Goal: Information Seeking & Learning: Learn about a topic

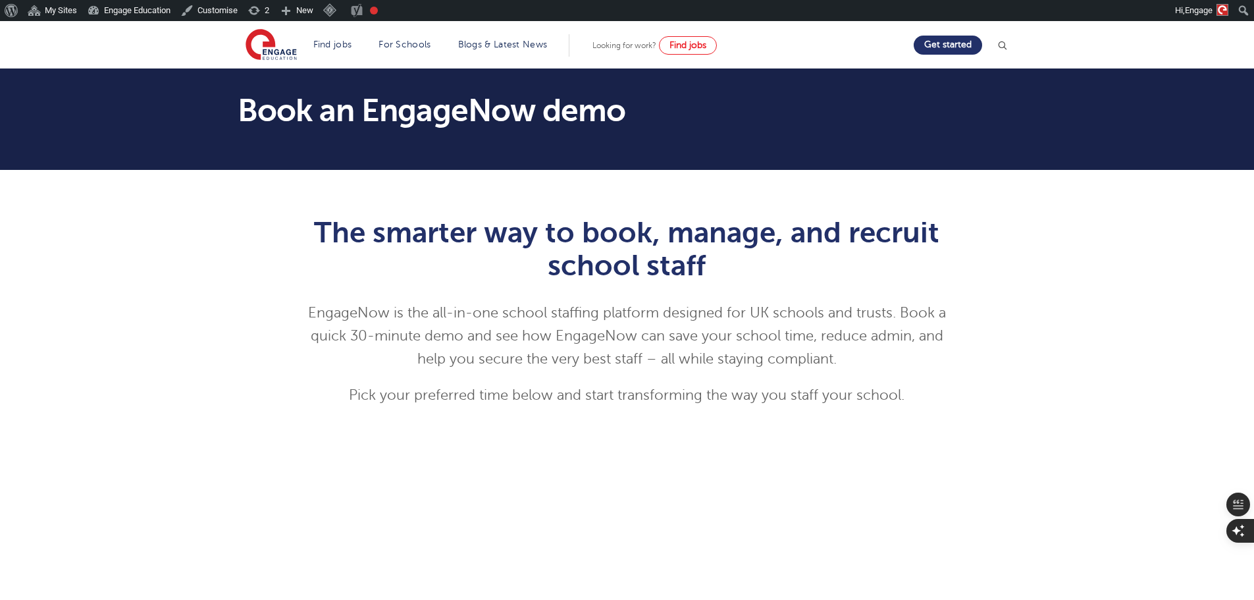
click at [1064, 380] on div "The smarter way to book, manage, and recruit school staff EngageNow is the all-…" at bounding box center [627, 552] width 1254 height 765
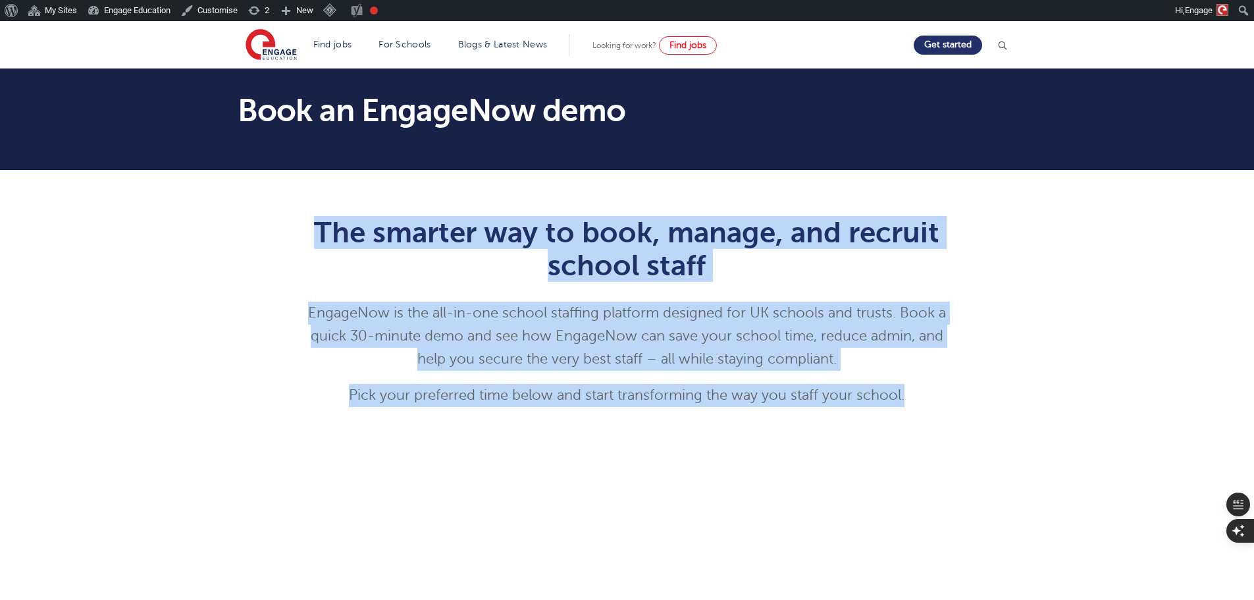
drag, startPoint x: 954, startPoint y: 402, endPoint x: 232, endPoint y: 215, distance: 744.9
click at [232, 215] on div "The smarter way to book, manage, and recruit school staff EngageNow is the all-…" at bounding box center [627, 565] width 799 height 738
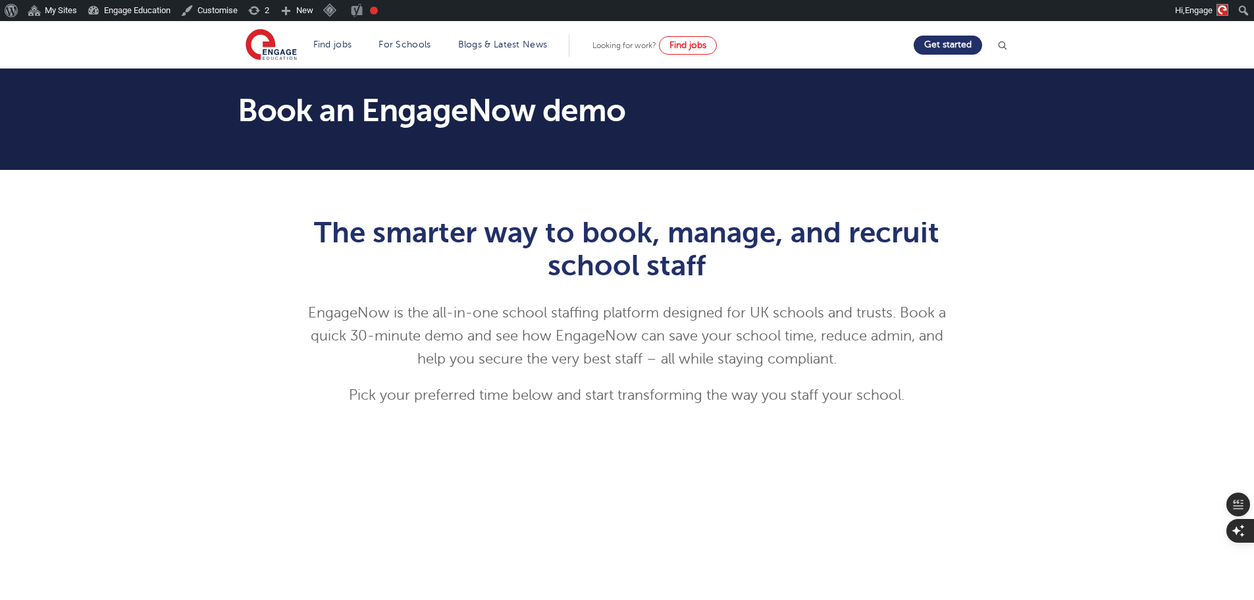
click at [232, 215] on div "The smarter way to book, manage, and recruit school staff EngageNow is the all-…" at bounding box center [627, 565] width 799 height 738
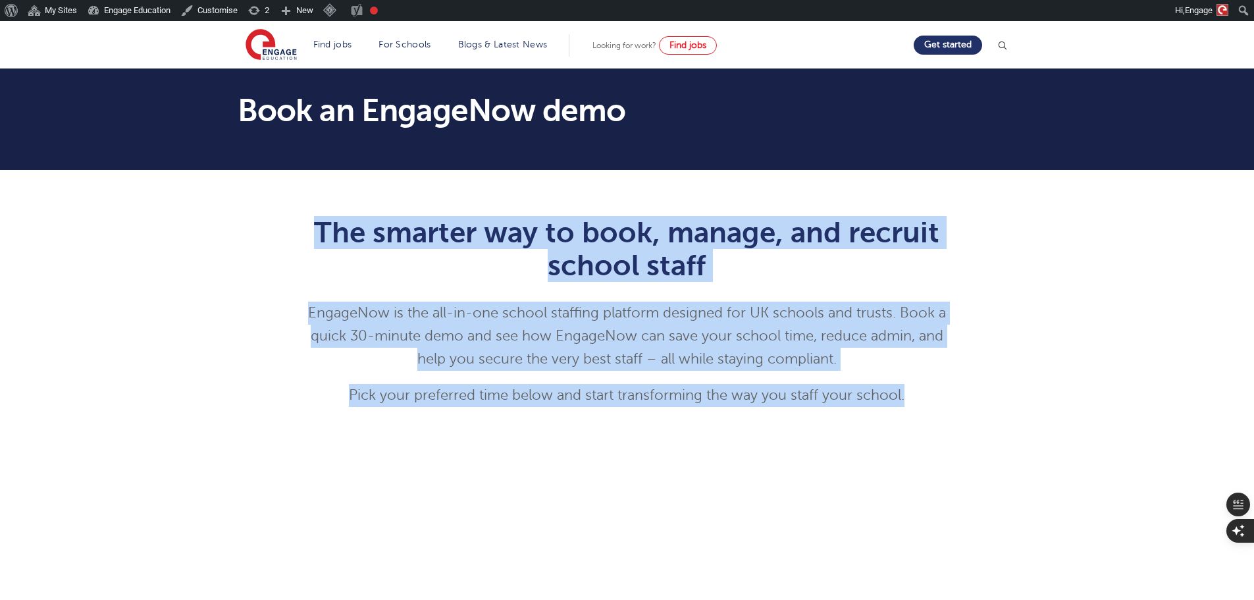
drag, startPoint x: 308, startPoint y: 220, endPoint x: 1079, endPoint y: 375, distance: 786.0
click at [1079, 375] on div "The smarter way to book, manage, and recruit school staff EngageNow is the all-…" at bounding box center [627, 552] width 1254 height 765
click at [1017, 398] on div "The smarter way to book, manage, and recruit school staff EngageNow is the all-…" at bounding box center [627, 565] width 799 height 738
drag, startPoint x: 1002, startPoint y: 383, endPoint x: 293, endPoint y: 227, distance: 725.7
click at [293, 227] on div "The smarter way to book, manage, and recruit school staff EngageNow is the all-…" at bounding box center [627, 565] width 799 height 738
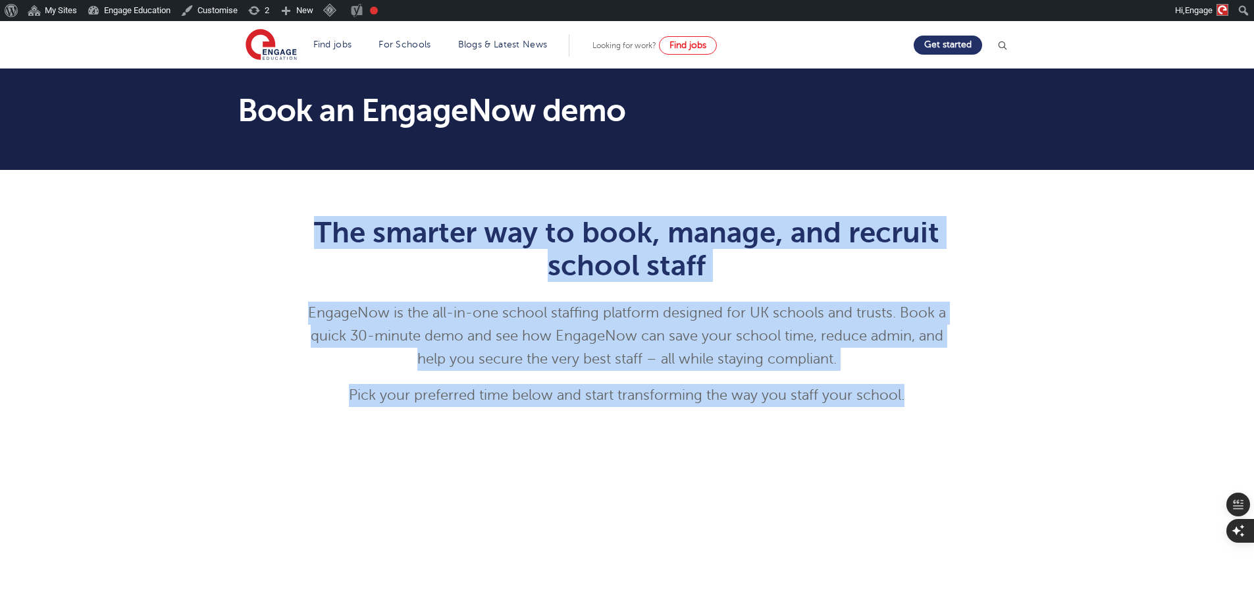
click at [425, 281] on h1 "The smarter way to book, manage, and recruit school staff" at bounding box center [627, 249] width 646 height 66
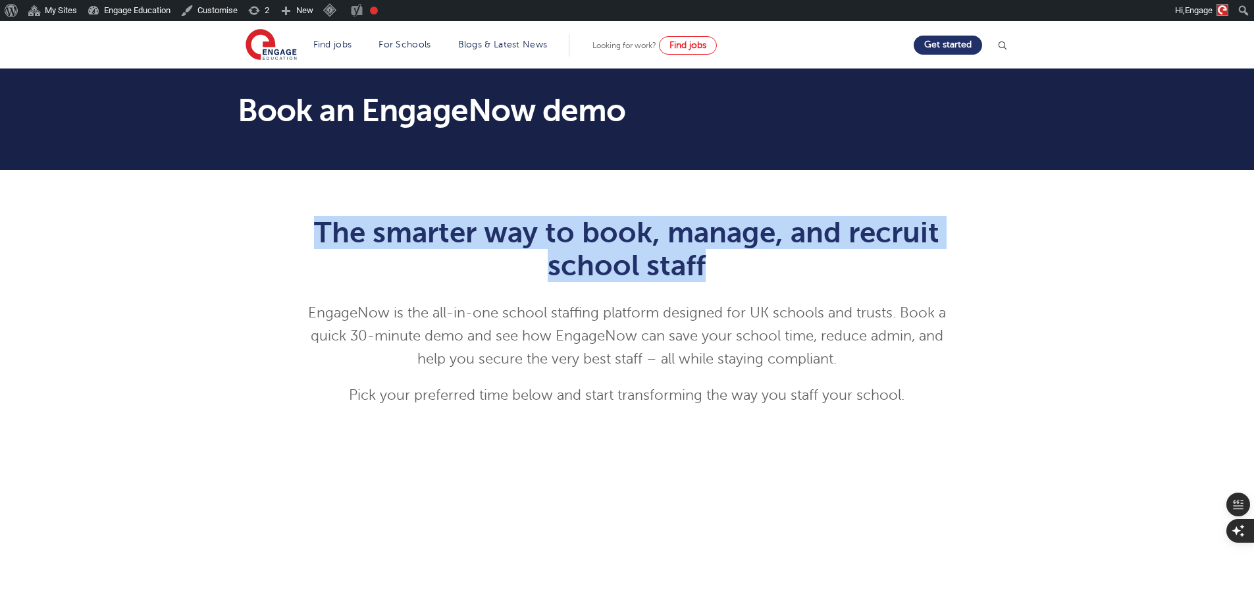
drag, startPoint x: 514, startPoint y: 263, endPoint x: 317, endPoint y: 222, distance: 200.4
click at [317, 222] on h1 "The smarter way to book, manage, and recruit school staff" at bounding box center [627, 249] width 646 height 66
click at [1158, 271] on div "The smarter way to book, manage, and recruit school staff EngageNow is the all-…" at bounding box center [627, 552] width 1254 height 765
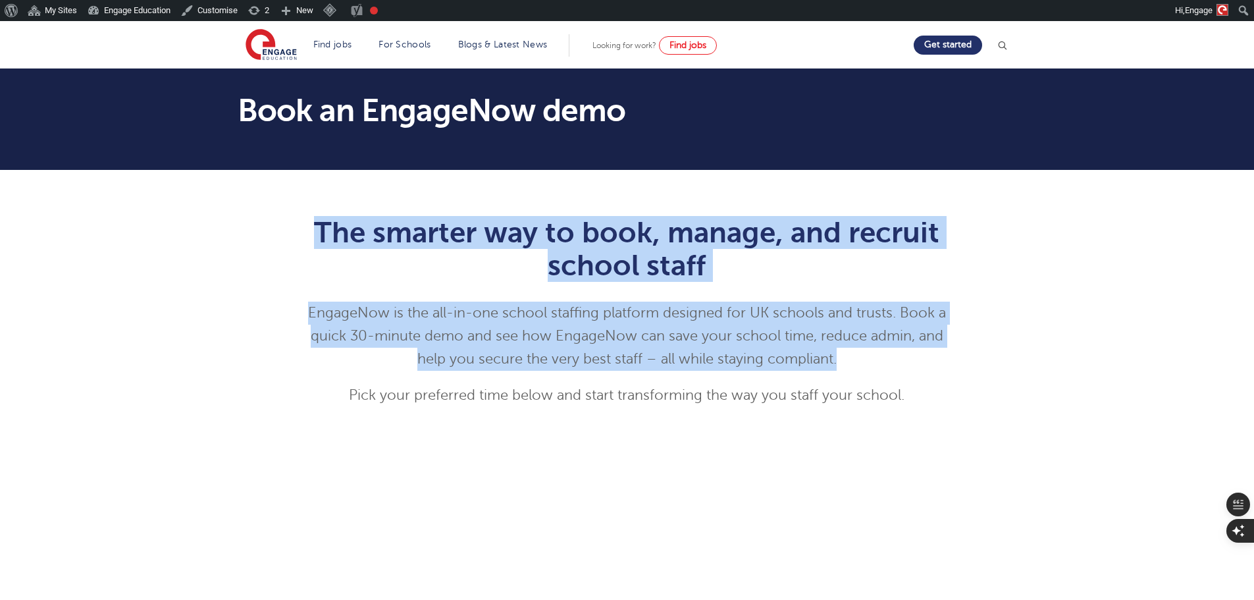
drag, startPoint x: 881, startPoint y: 369, endPoint x: 316, endPoint y: 227, distance: 582.6
click at [316, 227] on div "The smarter way to book, manage, and recruit school staff EngageNow is the all-…" at bounding box center [627, 568] width 646 height 705
click at [450, 333] on p "EngageNow is the all-in-one school staffing platform designed for UK schools an…" at bounding box center [627, 336] width 646 height 69
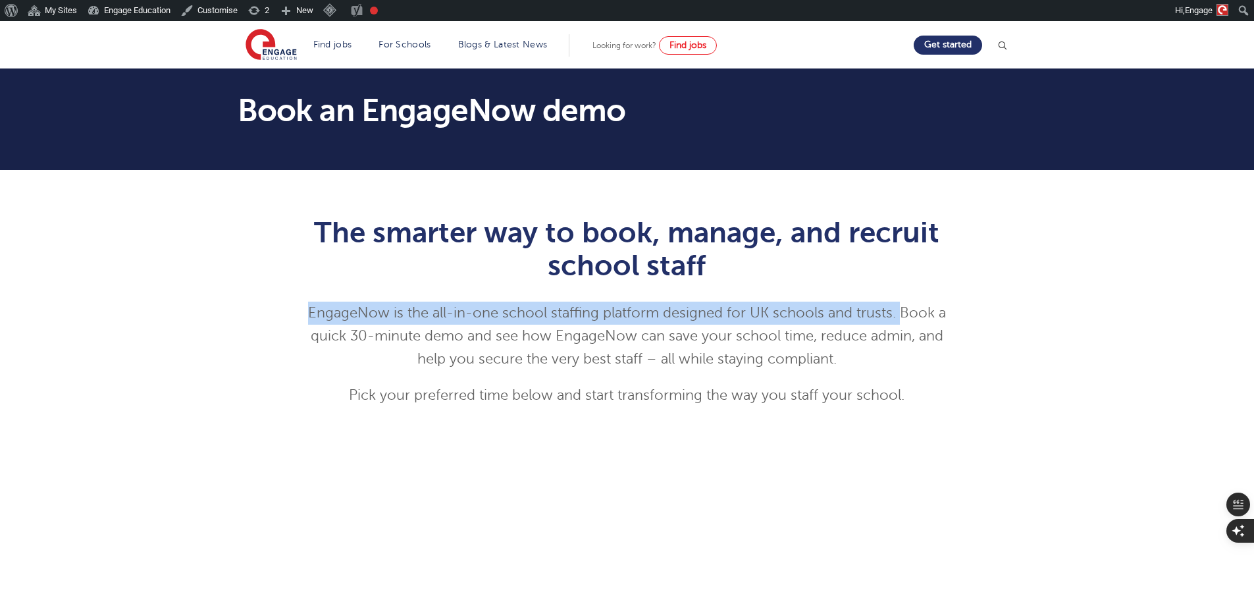
drag, startPoint x: 901, startPoint y: 317, endPoint x: 204, endPoint y: 323, distance: 696.7
click at [204, 323] on div "The smarter way to book, manage, and recruit school staff EngageNow is the all-…" at bounding box center [627, 552] width 1254 height 765
click at [796, 313] on p "EngageNow is the all-in-one school staffing platform designed for UK schools an…" at bounding box center [627, 336] width 646 height 69
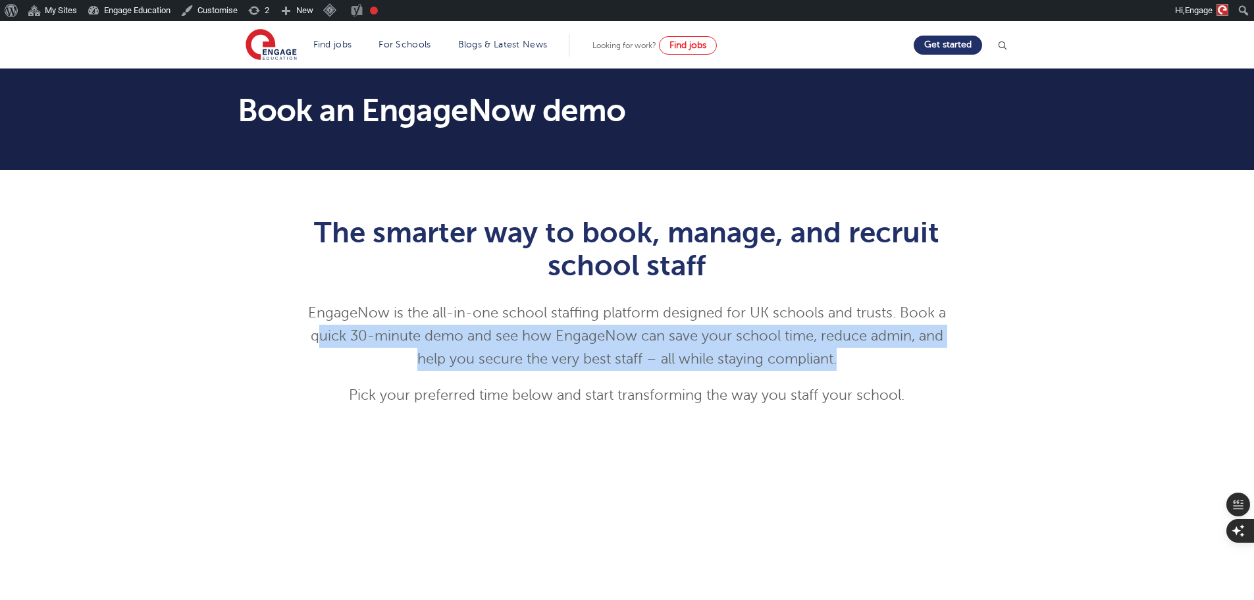
drag, startPoint x: 862, startPoint y: 354, endPoint x: 446, endPoint y: 274, distance: 423.7
click at [317, 323] on p "EngageNow is the all-in-one school staffing platform designed for UK schools an…" at bounding box center [627, 336] width 646 height 69
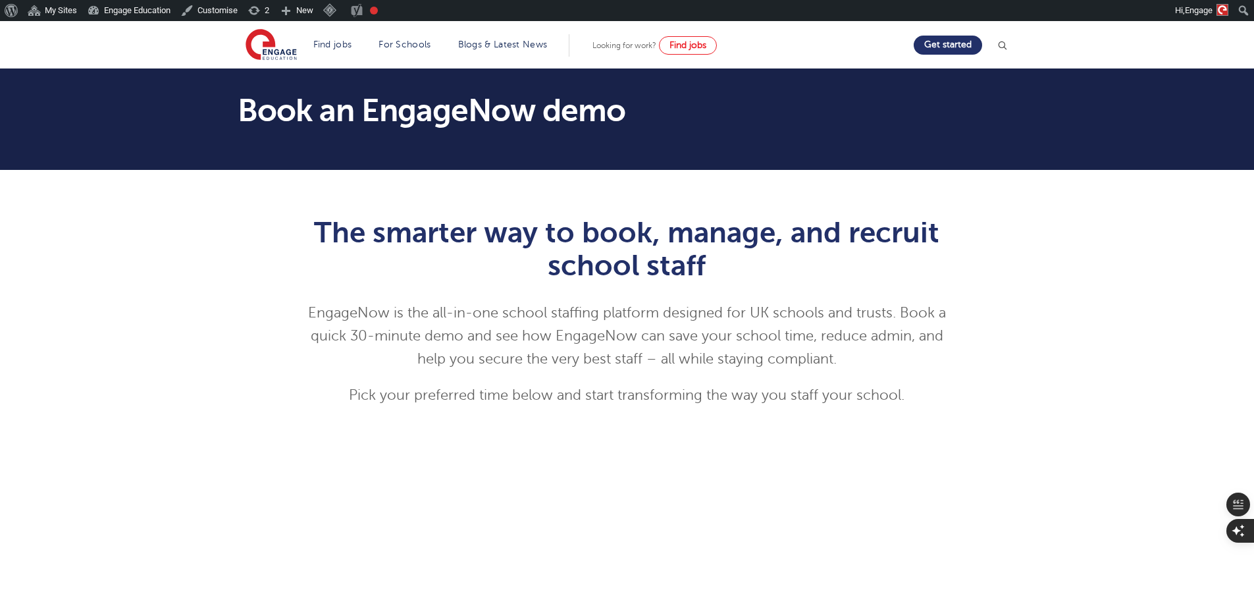
click at [543, 230] on h1 "The smarter way to book, manage, and recruit school staff" at bounding box center [627, 249] width 646 height 66
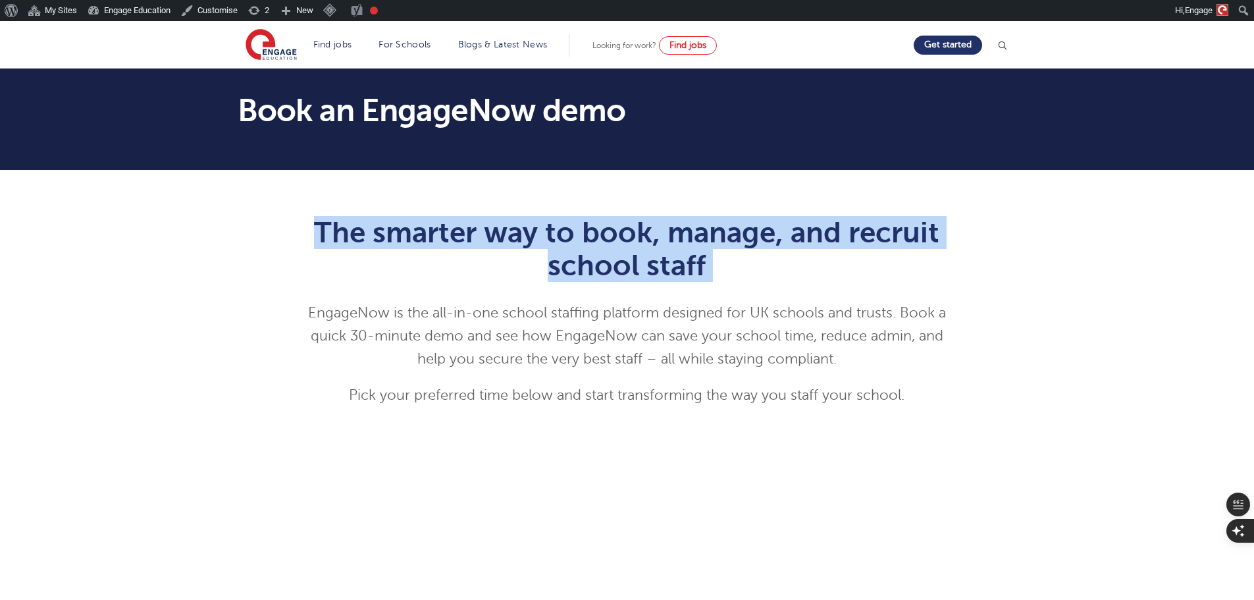
click at [543, 230] on h1 "The smarter way to book, manage, and recruit school staff" at bounding box center [627, 249] width 646 height 66
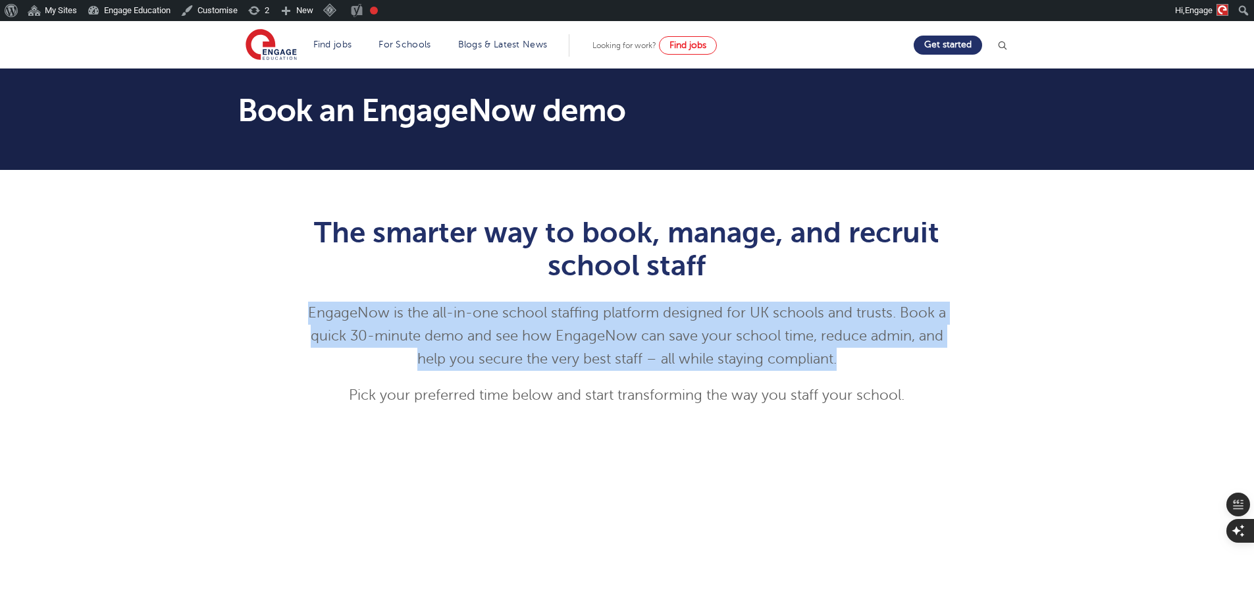
drag, startPoint x: 858, startPoint y: 359, endPoint x: 298, endPoint y: 315, distance: 562.1
click at [298, 315] on div "The smarter way to book, manage, and recruit school staff EngageNow is the all-…" at bounding box center [627, 565] width 666 height 738
